Goal: Use online tool/utility: Use online tool/utility

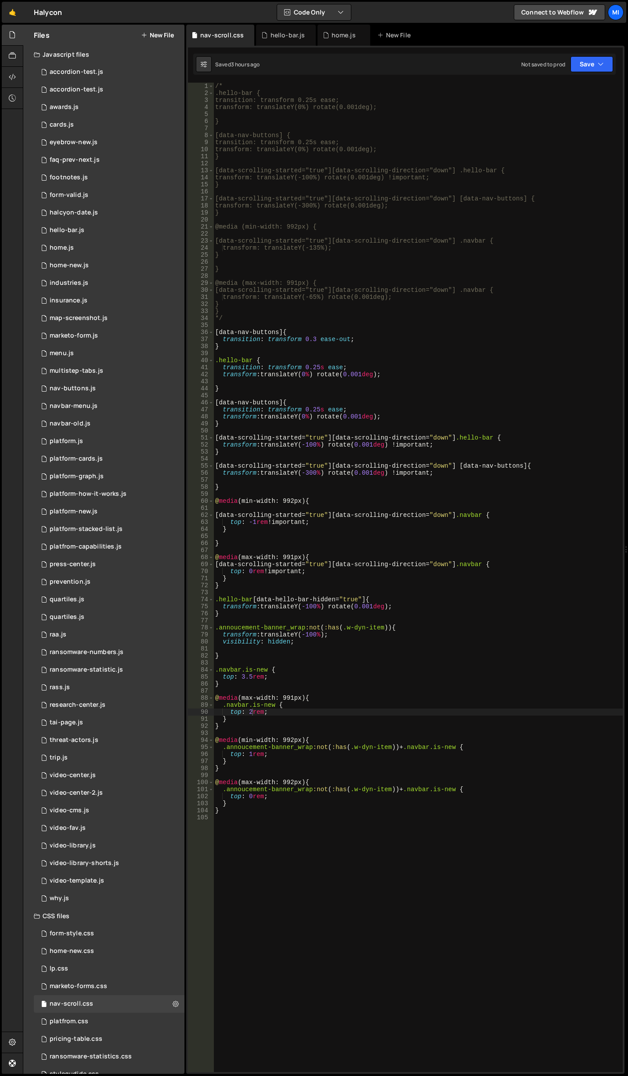
scroll to position [0, 3]
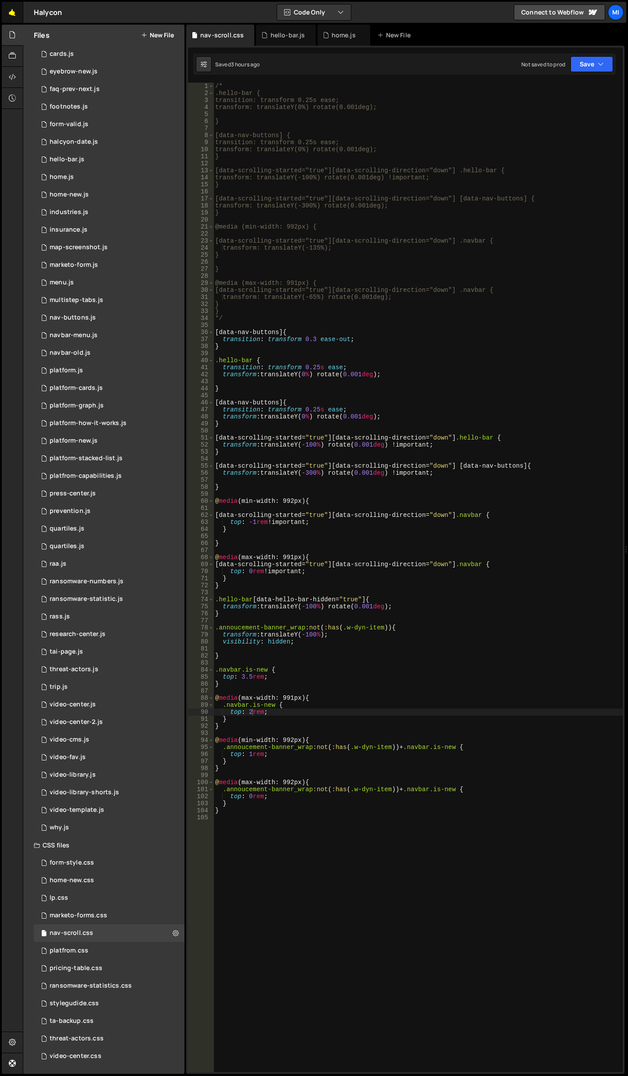
click at [11, 14] on link "🤙" at bounding box center [13, 12] width 22 height 21
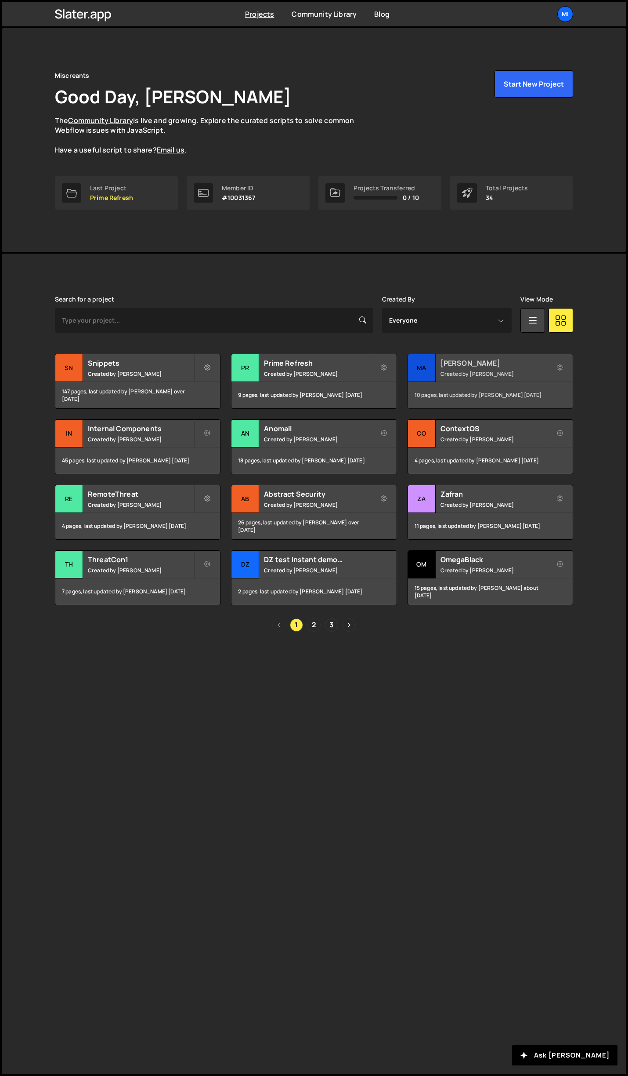
click at [472, 369] on div "Mallory Created by Jarek Kowalczyk" at bounding box center [490, 367] width 165 height 27
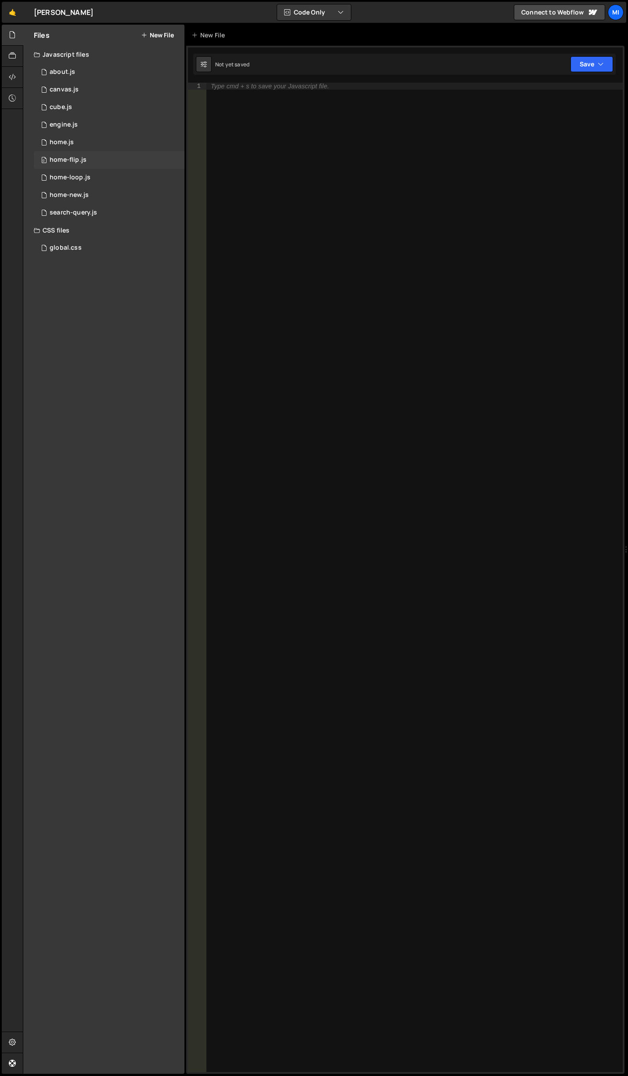
click at [89, 157] on div "0 home-flip.js 0" at bounding box center [109, 160] width 151 height 18
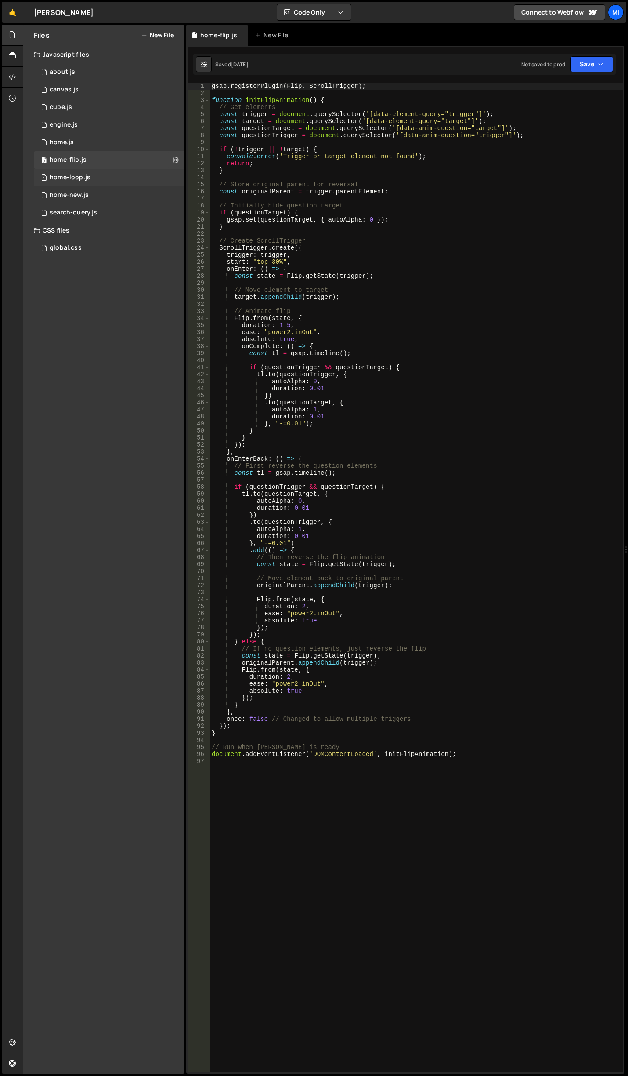
click at [95, 182] on div "0 home-loop.js 0" at bounding box center [109, 178] width 151 height 18
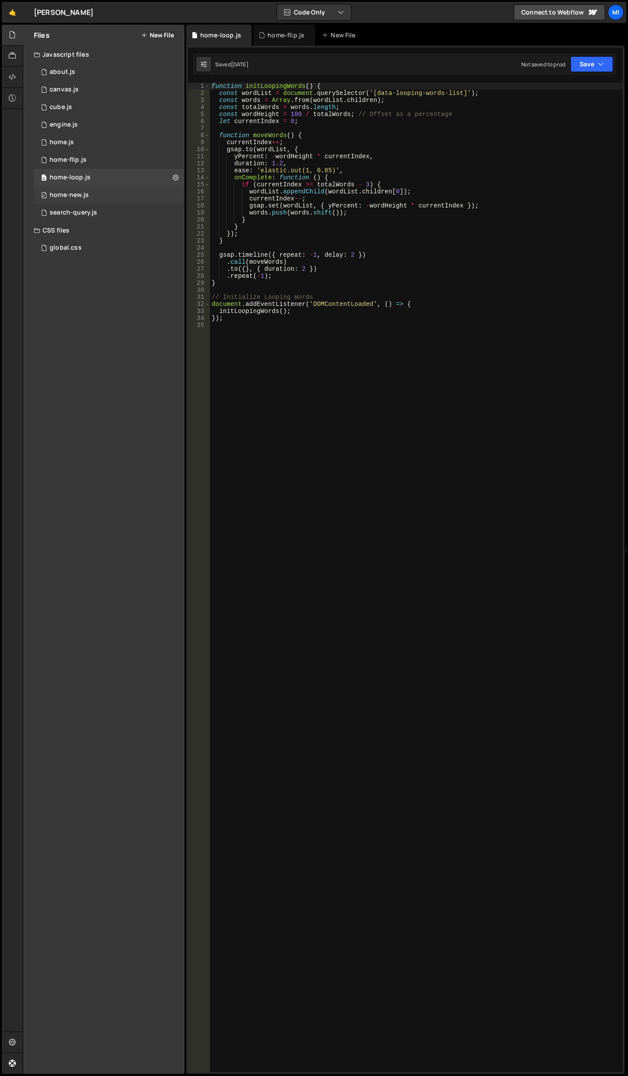
click at [95, 193] on div "0 home-new.js 0" at bounding box center [109, 195] width 151 height 18
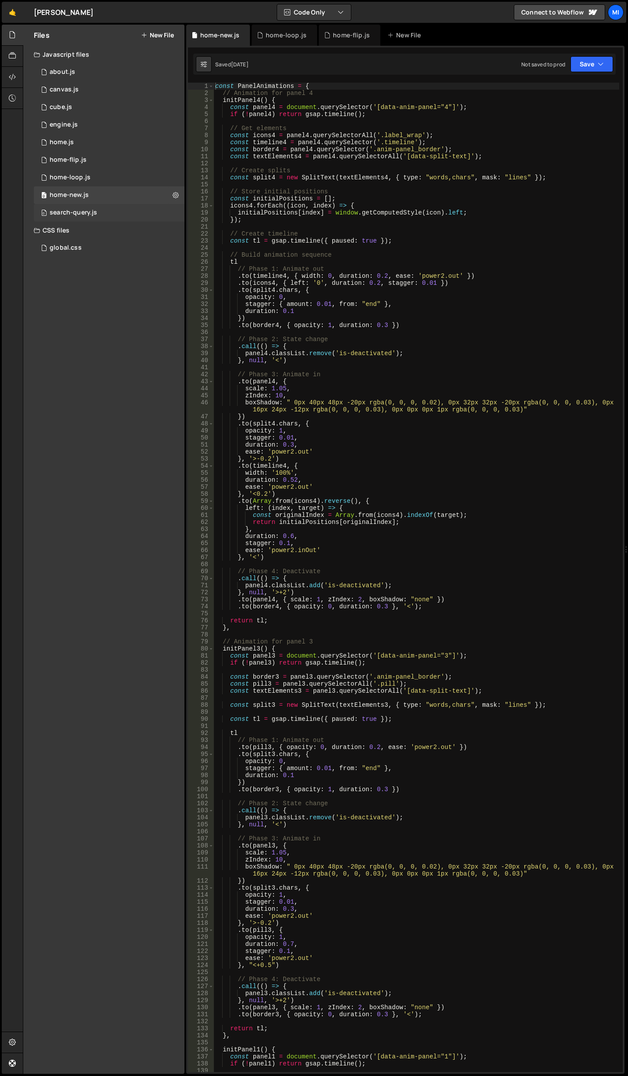
click at [96, 210] on div "search-query.js" at bounding box center [73, 213] width 47 height 8
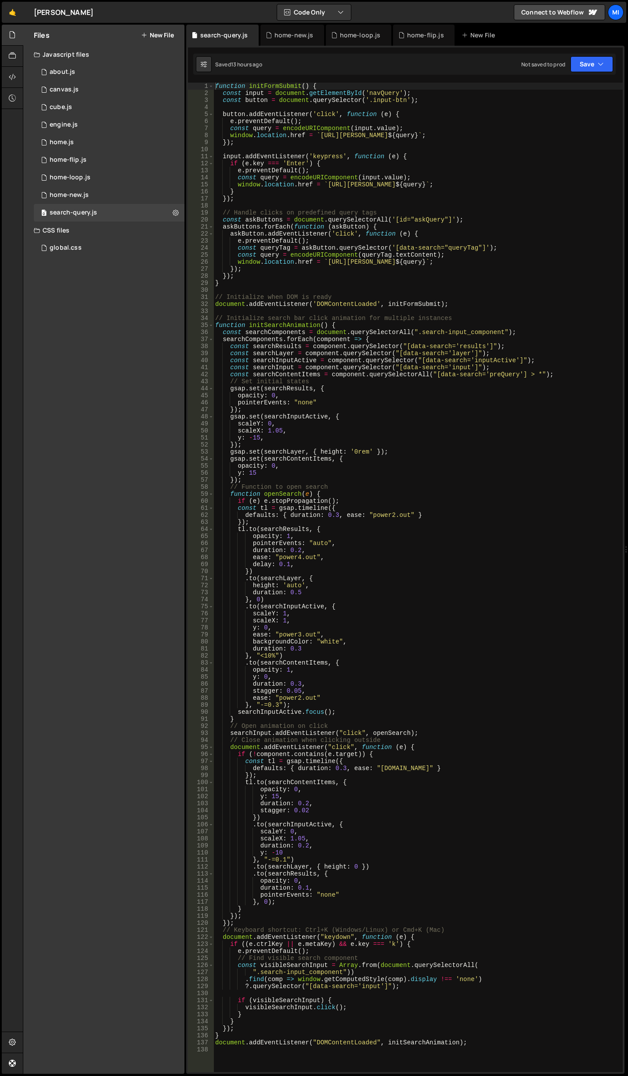
type textarea "window.location.href = `https://app.mallory.ai/search?q=${query}`;"
drag, startPoint x: 316, startPoint y: 136, endPoint x: 400, endPoint y: 137, distance: 83.9
click at [400, 137] on div "function initFormSubmit ( ) { const input = document . getElementById ( 'navQue…" at bounding box center [419, 584] width 410 height 1003
